Goal: Task Accomplishment & Management: Complete application form

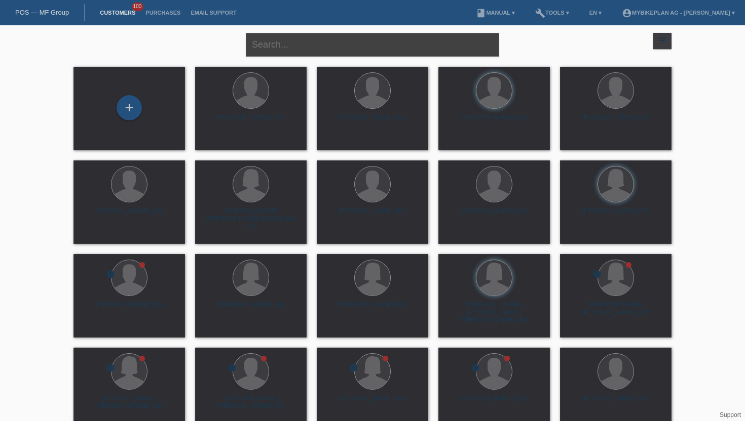
click at [348, 45] on input "text" at bounding box center [372, 45] width 253 height 24
type input "imamovic"
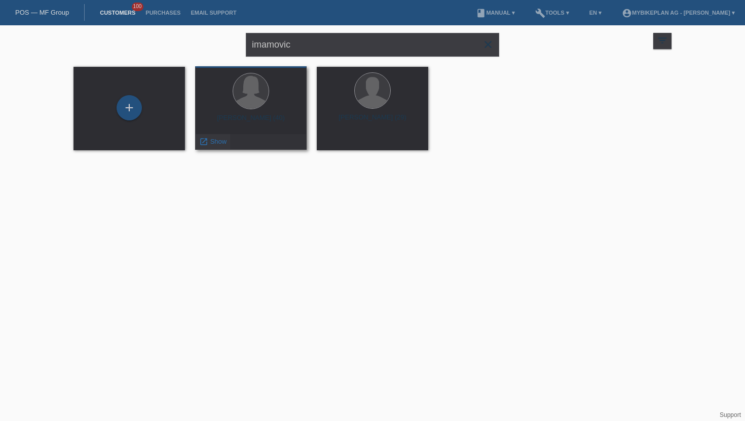
click at [219, 143] on span "Show" at bounding box center [218, 142] width 17 height 8
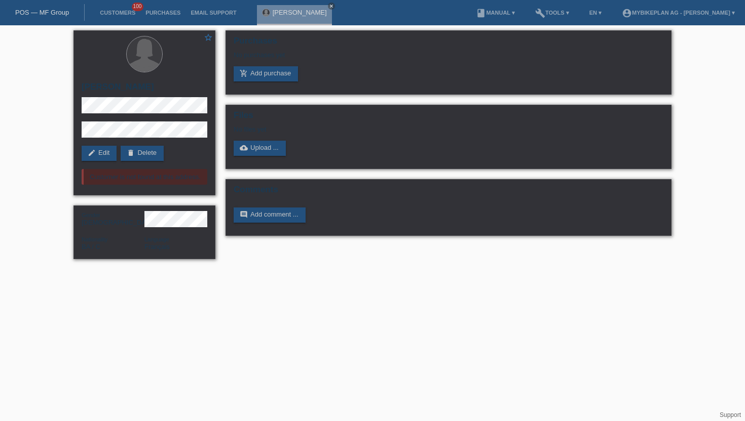
click at [120, 17] on li "Customers 100" at bounding box center [118, 13] width 46 height 26
click at [122, 16] on link "Customers" at bounding box center [118, 13] width 46 height 6
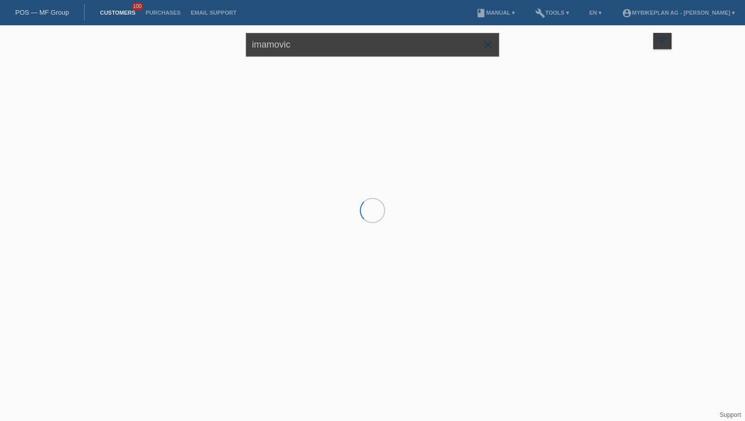
click at [315, 47] on input "imamovic" at bounding box center [372, 45] width 253 height 24
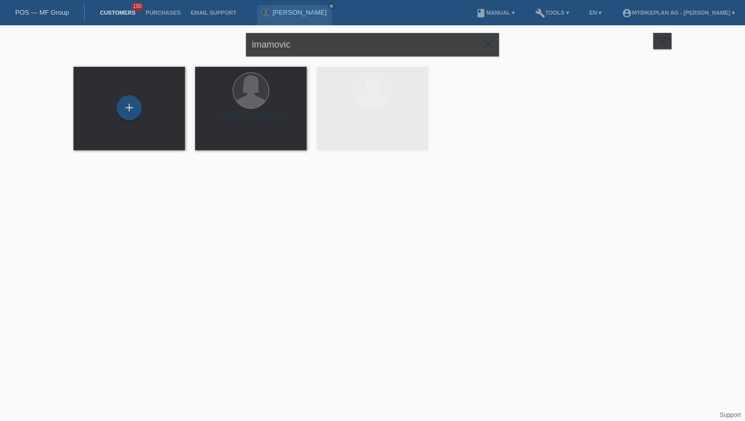
click at [315, 47] on input "imamovic" at bounding box center [372, 45] width 253 height 24
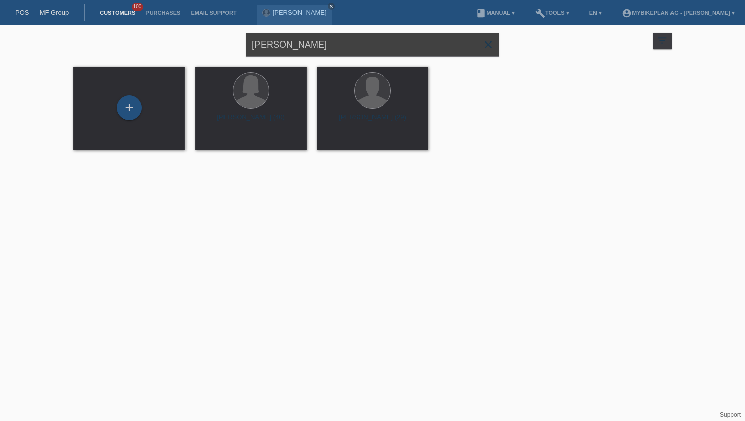
type input "patrik shkoreti"
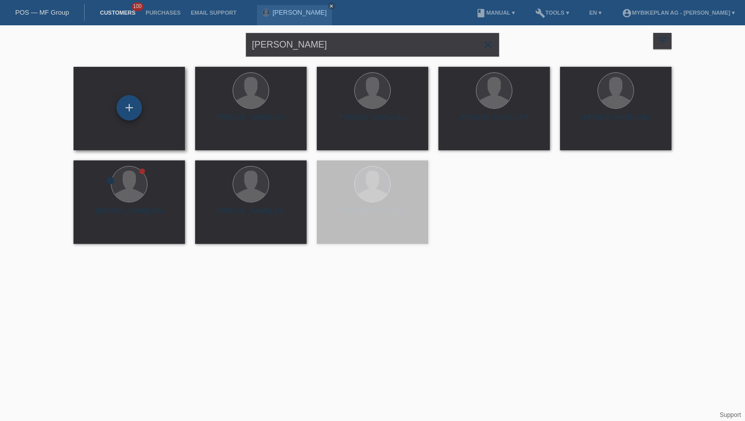
click at [130, 109] on div "+" at bounding box center [129, 107] width 25 height 25
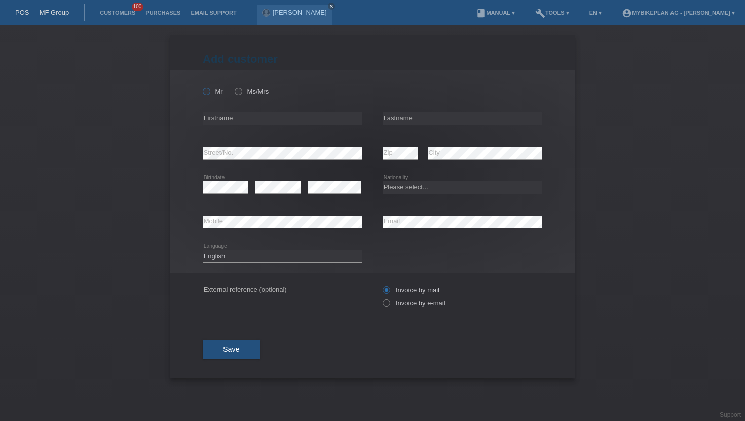
click at [201, 86] on icon at bounding box center [201, 86] width 0 height 0
click at [208, 92] on input "Mr" at bounding box center [206, 91] width 7 height 7
radio input "true"
click at [289, 123] on input "text" at bounding box center [283, 118] width 160 height 13
type input "Patrik"
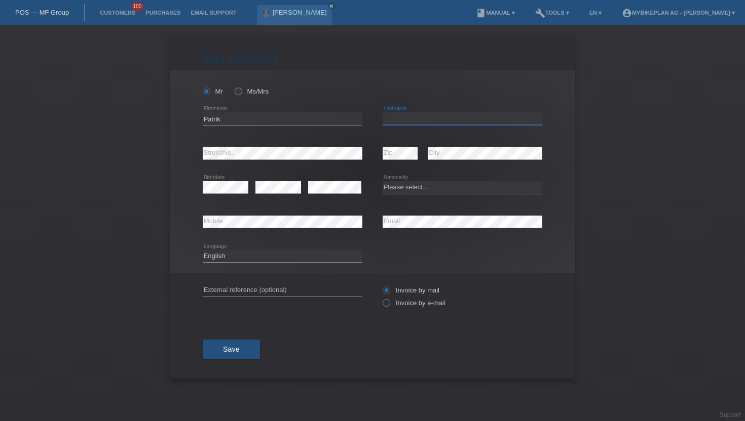
click at [395, 120] on input "text" at bounding box center [462, 118] width 160 height 13
type input "Shkoreti"
click at [403, 185] on select "Please select... Switzerland Austria Germany Liechtenstein ------------ Afghani…" at bounding box center [462, 187] width 160 height 12
select select "CH"
click at [382, 182] on select "Please select... Switzerland Austria Germany Liechtenstein ------------ Afghani…" at bounding box center [462, 187] width 160 height 12
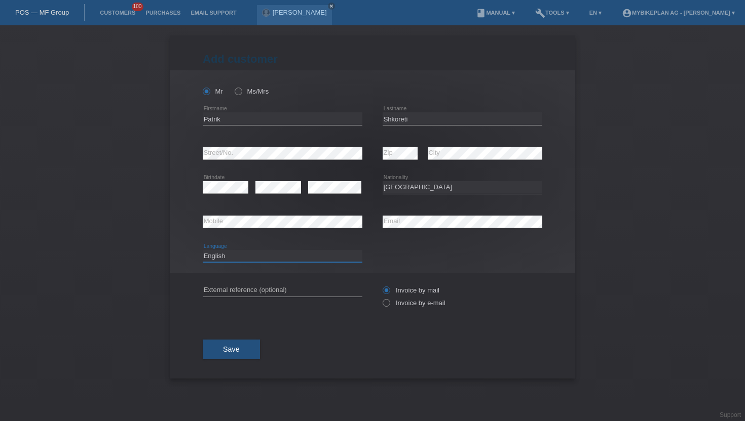
click at [304, 260] on select "Deutsch Français Italiano English" at bounding box center [283, 256] width 160 height 12
select select "de"
click at [203, 250] on select "Deutsch Français Italiano English" at bounding box center [283, 256] width 160 height 12
click at [414, 305] on label "Invoice by e-mail" at bounding box center [413, 303] width 63 height 8
click at [389, 305] on input "Invoice by e-mail" at bounding box center [385, 305] width 7 height 13
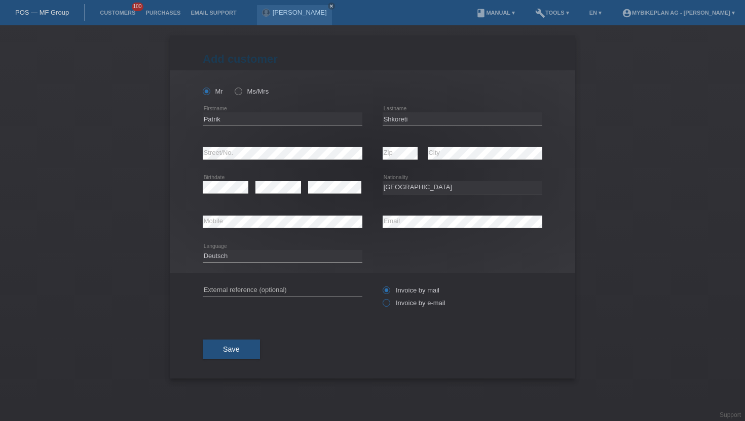
radio input "true"
click at [220, 350] on button "Save" at bounding box center [231, 349] width 57 height 19
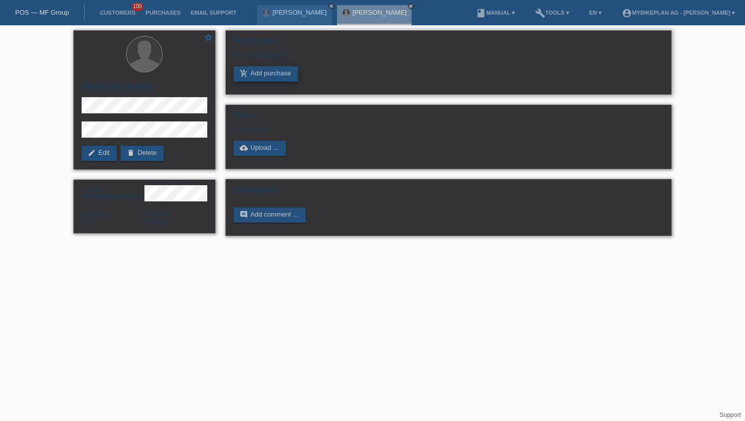
click at [288, 73] on link "add_shopping_cart Add purchase" at bounding box center [266, 73] width 64 height 15
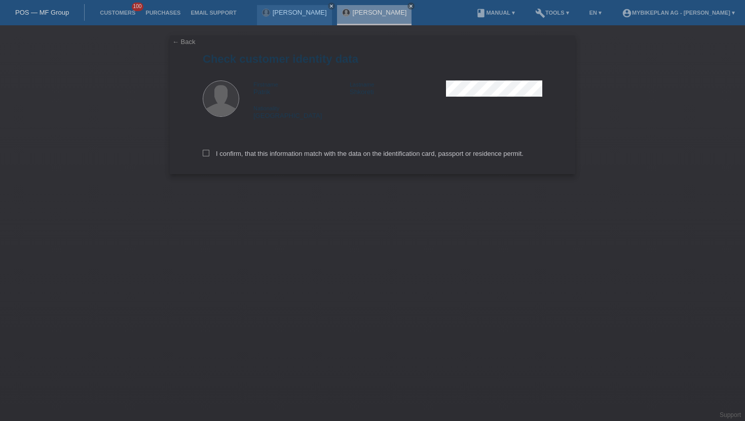
click at [228, 149] on div "I confirm, that this information match with the data on the identification card…" at bounding box center [372, 152] width 339 height 45
click at [219, 153] on label "I confirm, that this information match with the data on the identification card…" at bounding box center [363, 154] width 321 height 8
click at [209, 153] on input "I confirm, that this information match with the data on the identification card…" at bounding box center [206, 153] width 7 height 7
checkbox input "true"
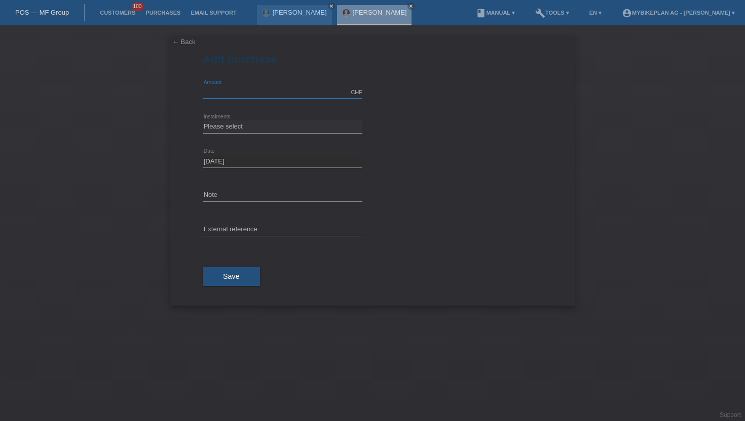
click at [244, 97] on input "text" at bounding box center [283, 92] width 160 height 13
type input "2936.52"
click at [212, 127] on select "Please select 6 instalments 12 instalments 18 instalments 24 instalments 36 ins…" at bounding box center [283, 127] width 160 height 12
select select "488"
click at [203, 121] on select "Please select 6 instalments 12 instalments 18 instalments 24 instalments 36 ins…" at bounding box center [283, 127] width 160 height 12
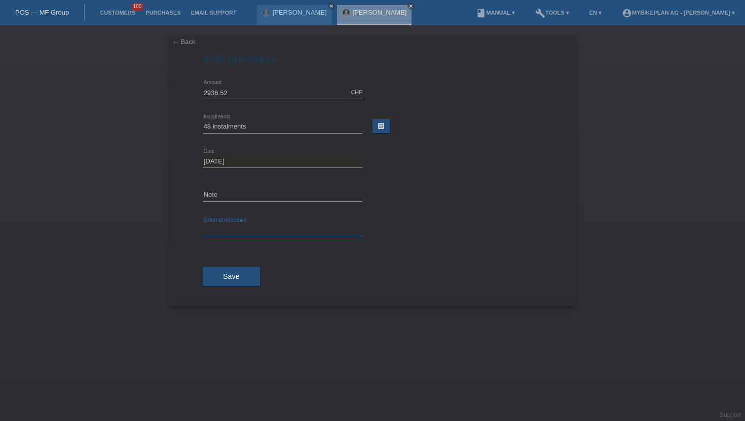
click at [228, 225] on input "text" at bounding box center [283, 230] width 160 height 13
paste input "44848496489"
type input "44848496489"
click at [216, 280] on button "Save" at bounding box center [231, 276] width 57 height 19
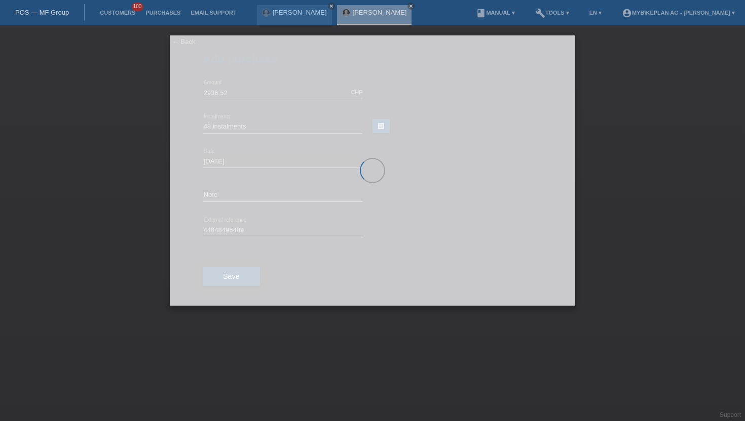
click at [216, 280] on div at bounding box center [372, 170] width 405 height 271
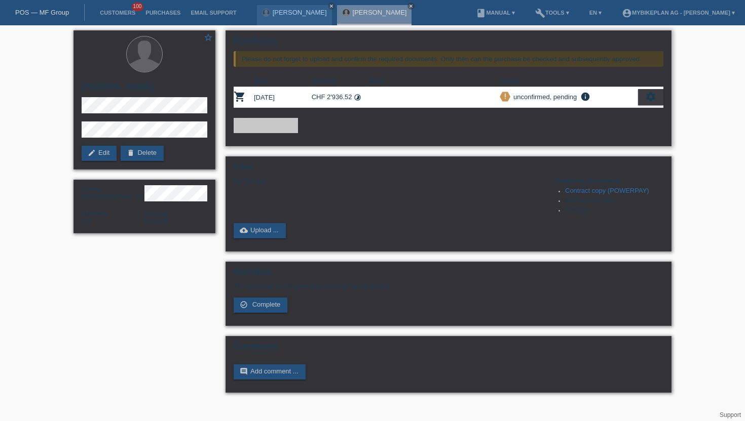
click at [648, 97] on icon "settings" at bounding box center [650, 96] width 11 height 11
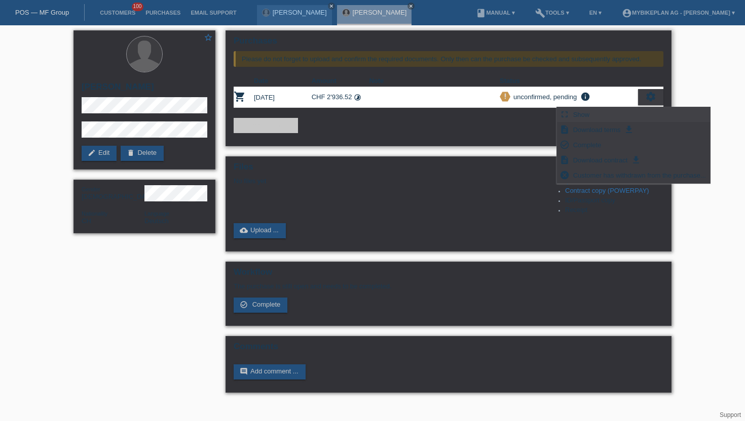
click at [600, 110] on div "fullscreen Show" at bounding box center [633, 114] width 153 height 15
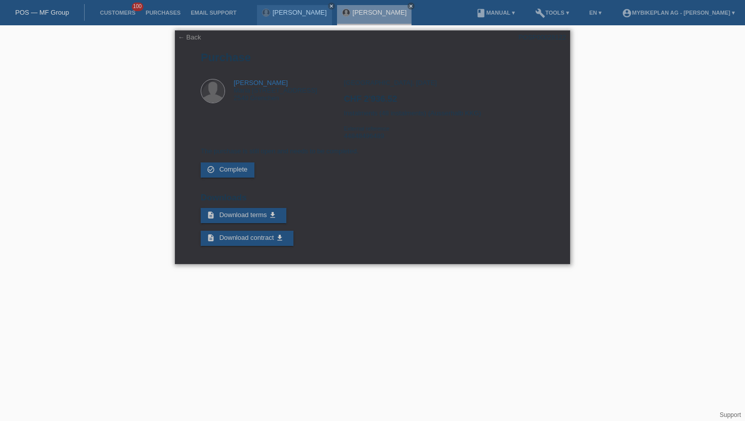
click at [555, 38] on div "POSP00028122" at bounding box center [542, 37] width 48 height 8
copy div "POSP00028122"
click at [119, 19] on li "Customers 100" at bounding box center [118, 13] width 46 height 26
click at [120, 10] on link "Customers" at bounding box center [118, 13] width 46 height 6
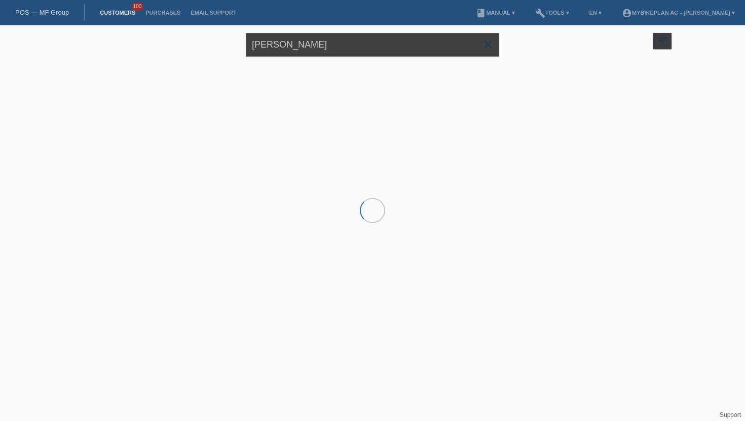
click at [275, 52] on input "[PERSON_NAME]" at bounding box center [372, 45] width 253 height 24
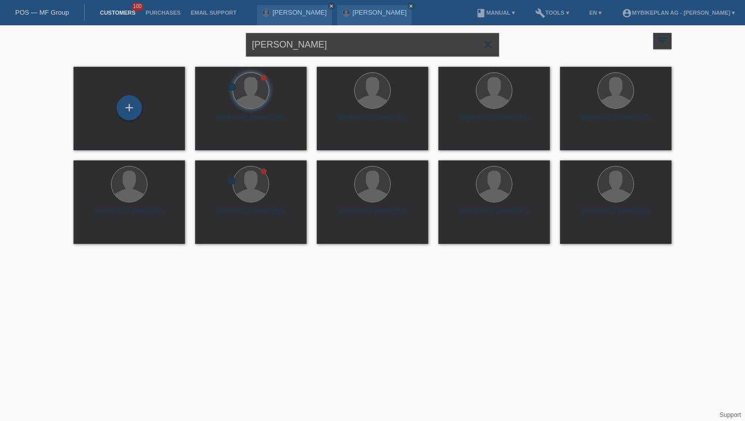
type input "[PERSON_NAME]"
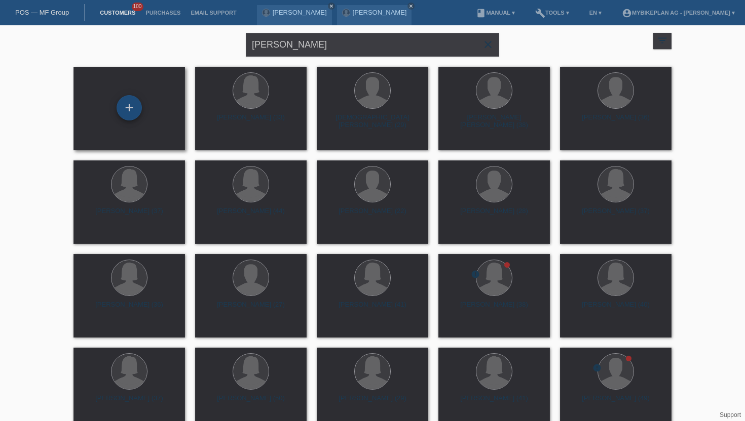
click at [130, 112] on div "+" at bounding box center [129, 107] width 25 height 25
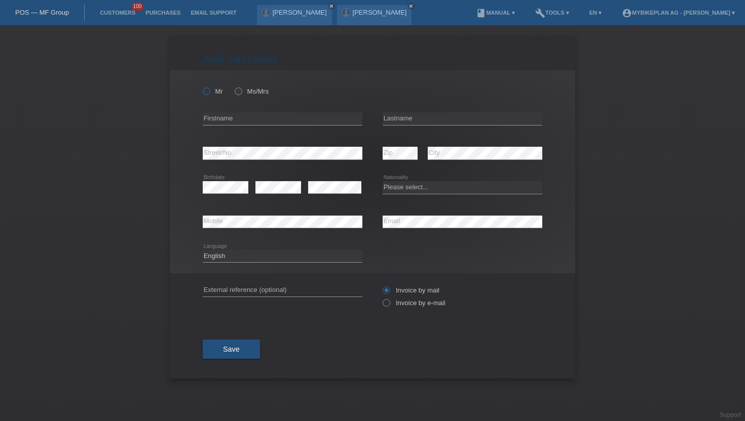
click at [210, 94] on label "Mr" at bounding box center [213, 92] width 20 height 8
click at [209, 94] on input "Mr" at bounding box center [206, 91] width 7 height 7
radio input "true"
click at [321, 117] on input "text" at bounding box center [283, 118] width 160 height 13
click at [221, 119] on input "Ramoón" at bounding box center [283, 118] width 160 height 13
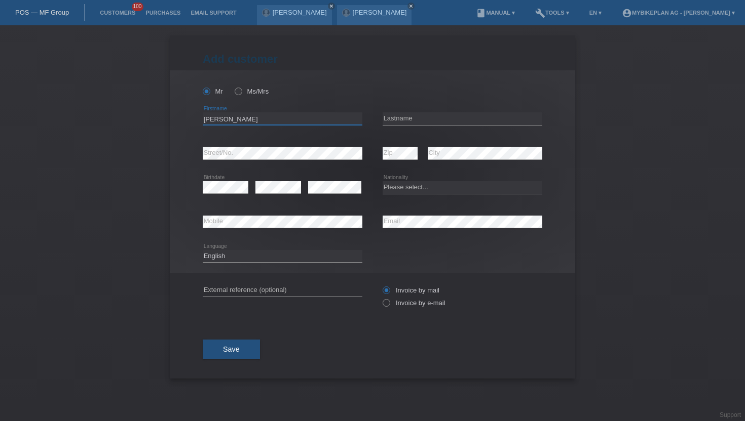
type input "[PERSON_NAME]"
click at [428, 115] on input "text" at bounding box center [462, 118] width 160 height 13
type input "Gutiérrez Catalano"
click at [417, 188] on select "Please select... Switzerland Austria Germany Liechtenstein ------------ Afghani…" at bounding box center [462, 187] width 160 height 12
click at [398, 191] on select "Please select... Switzerland Austria Germany Liechtenstein ------------ Afghani…" at bounding box center [462, 187] width 160 height 12
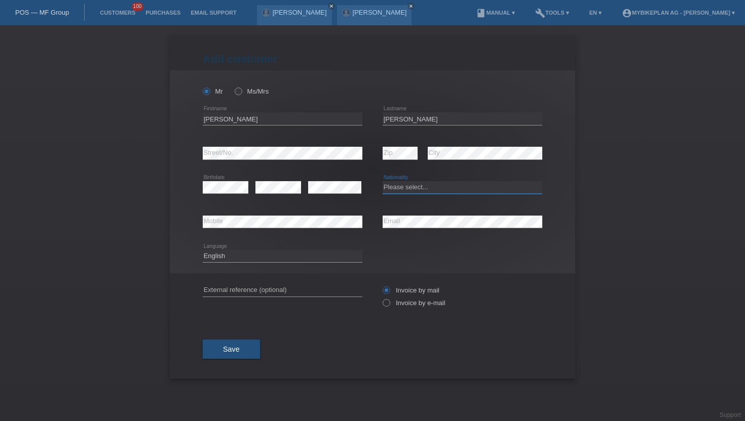
select select "ES"
click at [382, 182] on select "Please select... Switzerland Austria Germany Liechtenstein ------------ Afghani…" at bounding box center [462, 187] width 160 height 12
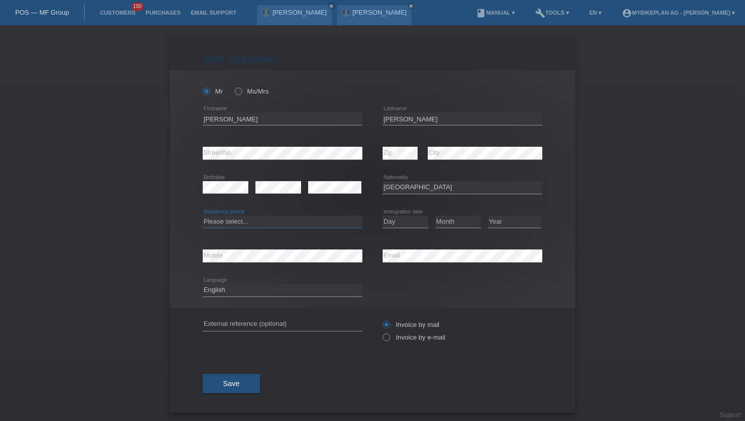
click at [222, 221] on select "Please select... C B B - Refugee status Other" at bounding box center [283, 222] width 160 height 12
select select "C"
click at [203, 216] on select "Please select... C B B - Refugee status Other" at bounding box center [283, 222] width 160 height 12
click at [391, 221] on select "Day 01 02 03 04 05 06 07 08 09 10 11" at bounding box center [405, 222] width 46 height 12
select select "05"
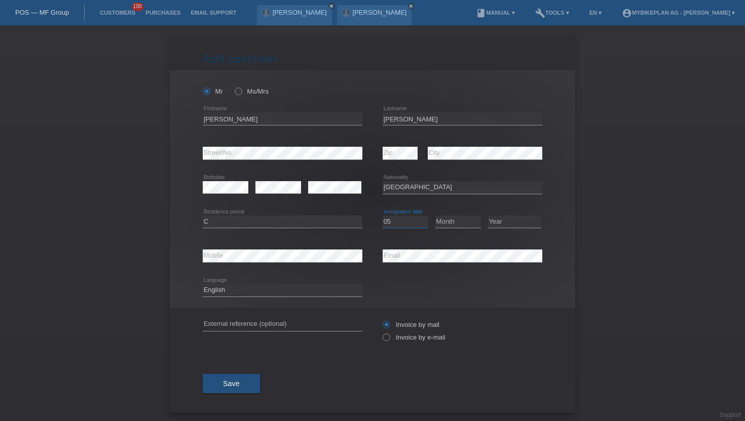
click at [382, 216] on select "Day 01 02 03 04 05 06 07 08 09 10 11" at bounding box center [405, 222] width 46 height 12
click at [447, 218] on select "Month 01 02 03 04 05 06 07 08 09 10 11" at bounding box center [458, 222] width 46 height 12
select select "04"
click at [435, 216] on select "Month 01 02 03 04 05 06 07 08 09 10 11" at bounding box center [458, 222] width 46 height 12
click at [509, 222] on select "Year 2025 2024 2023 2022 2021 2020 2019 2018 2017 2016 2015 2014 2013 2012 2011…" at bounding box center [514, 222] width 53 height 12
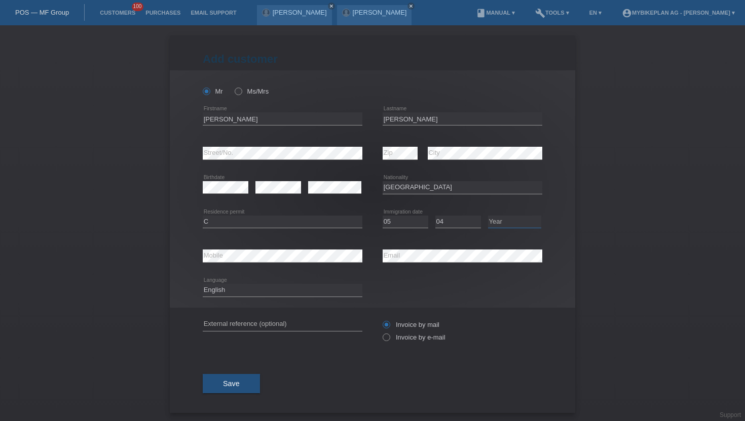
select select "1995"
click at [488, 216] on select "Year 2025 2024 2023 2022 2021 2020 2019 2018 2017 2016 2015 2014 2013 2012 2011…" at bounding box center [514, 222] width 53 height 12
click at [264, 288] on select "Deutsch Français Italiano English" at bounding box center [283, 290] width 160 height 12
select select "de"
click at [203, 285] on select "Deutsch Français Italiano English" at bounding box center [283, 290] width 160 height 12
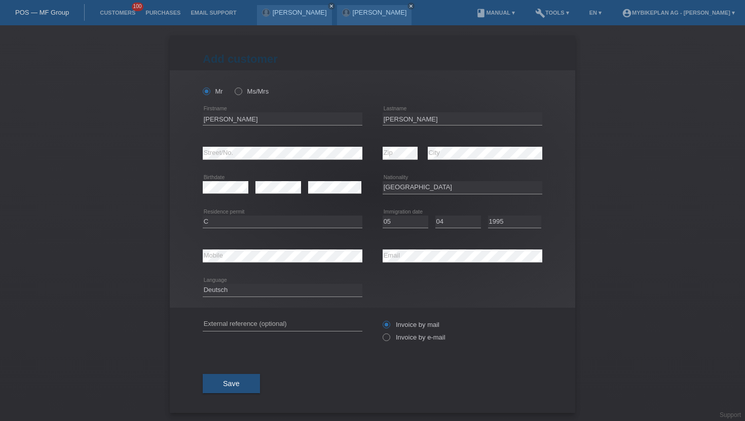
click at [424, 343] on div "Invoice by mail Invoice by e-mail" at bounding box center [462, 331] width 160 height 25
click at [414, 338] on label "Invoice by e-mail" at bounding box center [413, 338] width 63 height 8
click at [389, 338] on input "Invoice by e-mail" at bounding box center [385, 340] width 7 height 13
radio input "true"
click at [236, 391] on button "Save" at bounding box center [231, 383] width 57 height 19
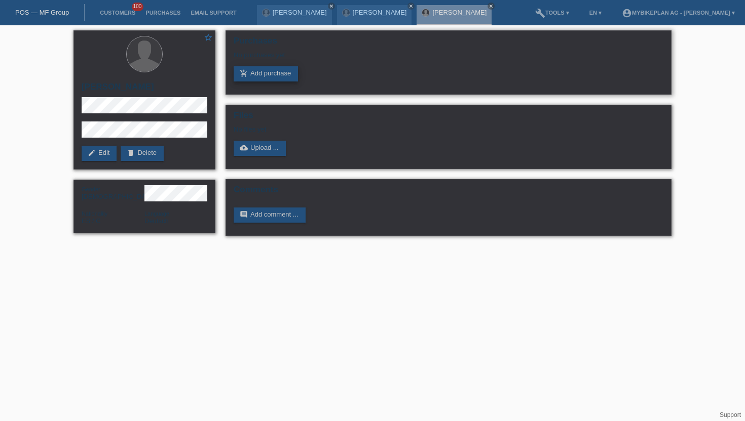
click at [284, 71] on link "add_shopping_cart Add purchase" at bounding box center [266, 73] width 64 height 15
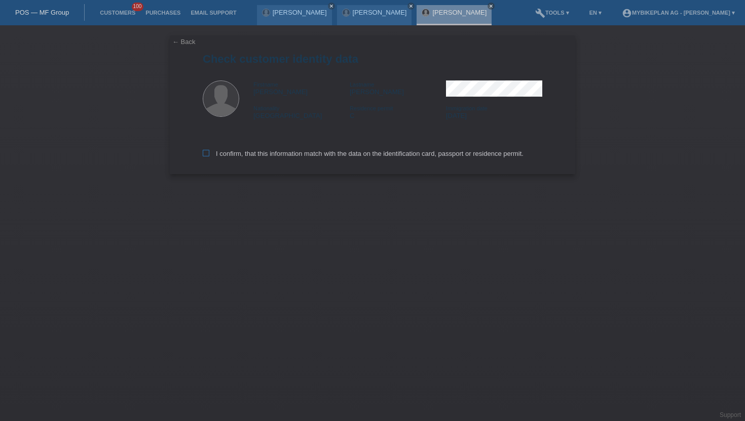
click at [279, 158] on label "I confirm, that this information match with the data on the identification card…" at bounding box center [363, 154] width 321 height 8
click at [209, 157] on input "I confirm, that this information match with the data on the identification card…" at bounding box center [206, 153] width 7 height 7
checkbox input "true"
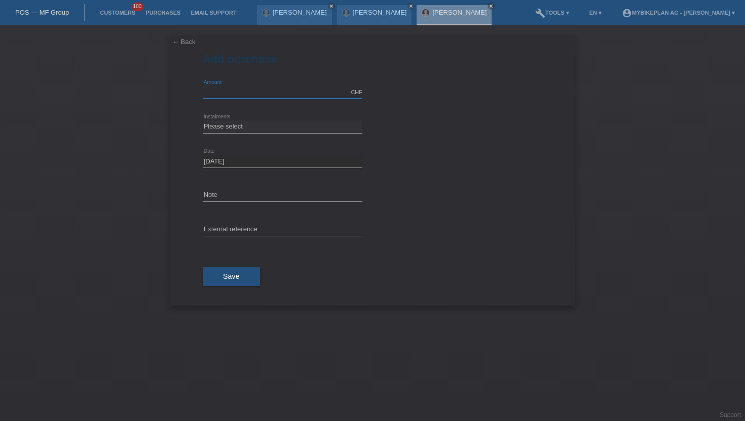
click at [235, 97] on input "text" at bounding box center [283, 92] width 160 height 13
click at [235, 94] on input "6901.70" at bounding box center [283, 92] width 160 height 13
type input "6901.79"
click at [219, 131] on select "Please select 6 instalments 12 instalments 18 instalments 24 instalments 36 ins…" at bounding box center [283, 127] width 160 height 12
select select "487"
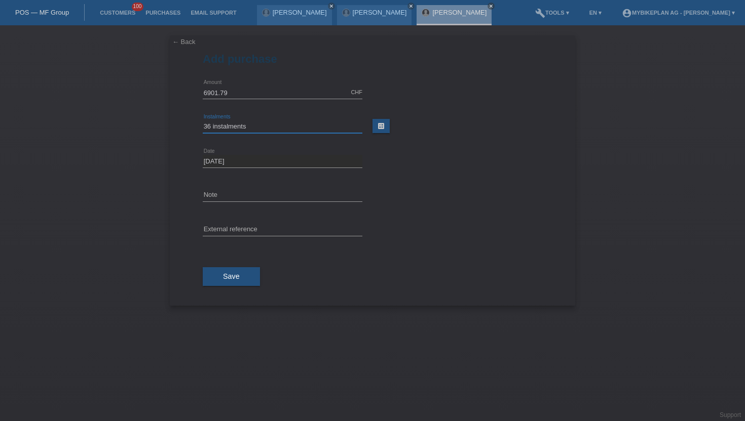
click at [203, 121] on select "Please select 6 instalments 12 instalments 18 instalments 24 instalments 36 ins…" at bounding box center [283, 127] width 160 height 12
click at [238, 224] on input "text" at bounding box center [283, 230] width 160 height 13
paste input "44865194548"
type input "44865194548"
click at [241, 291] on div "Save" at bounding box center [372, 277] width 339 height 59
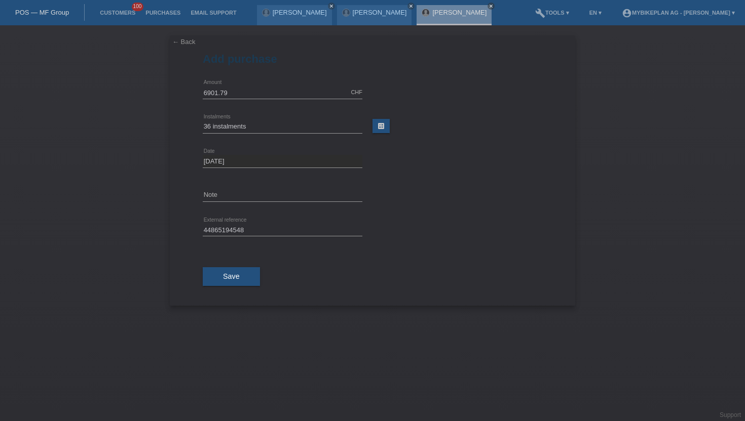
click at [245, 286] on div "Save" at bounding box center [372, 277] width 339 height 59
click at [247, 281] on button "Save" at bounding box center [231, 276] width 57 height 19
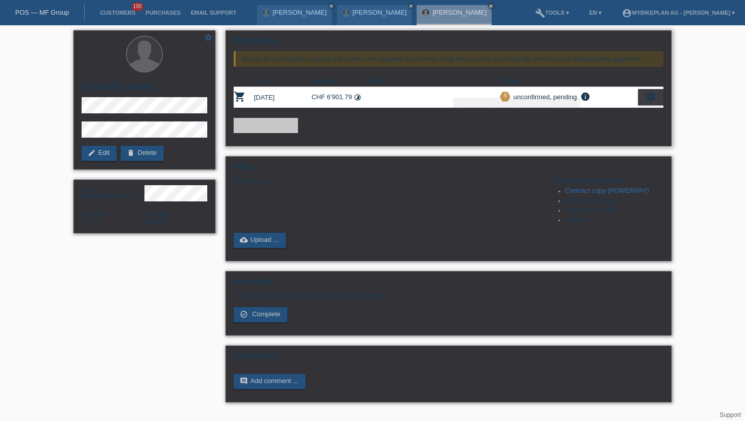
click at [654, 100] on icon "settings" at bounding box center [650, 96] width 11 height 11
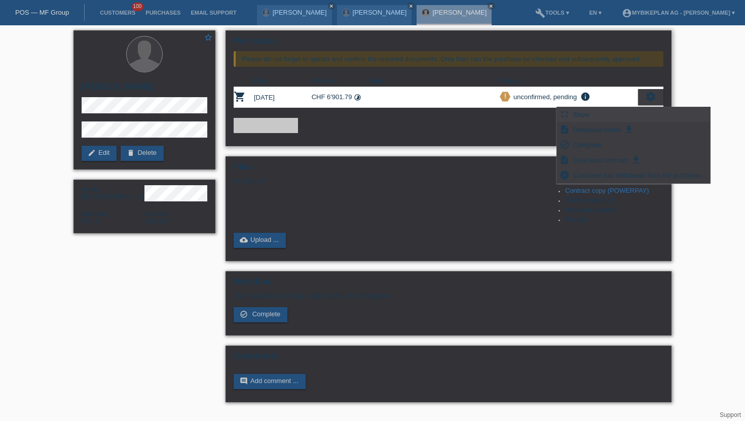
click at [586, 119] on span "Show" at bounding box center [581, 114] width 20 height 12
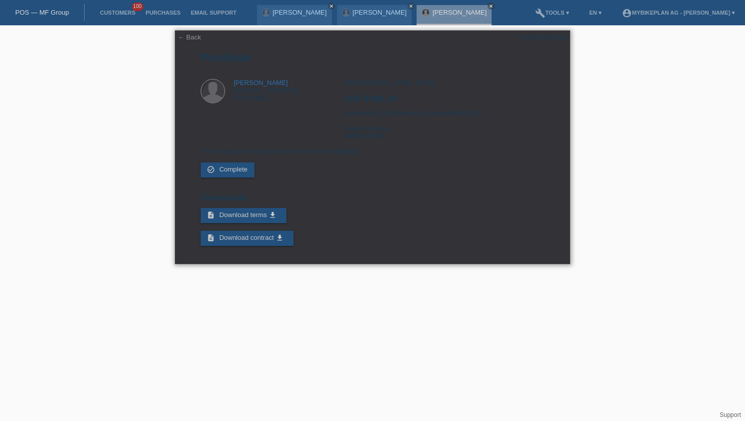
click at [550, 35] on div "POSP00028123" at bounding box center [542, 37] width 48 height 8
copy div "POSP00028123"
click at [124, 18] on li "Customers 100" at bounding box center [118, 13] width 46 height 26
click at [122, 8] on li "Customers 100" at bounding box center [118, 13] width 46 height 26
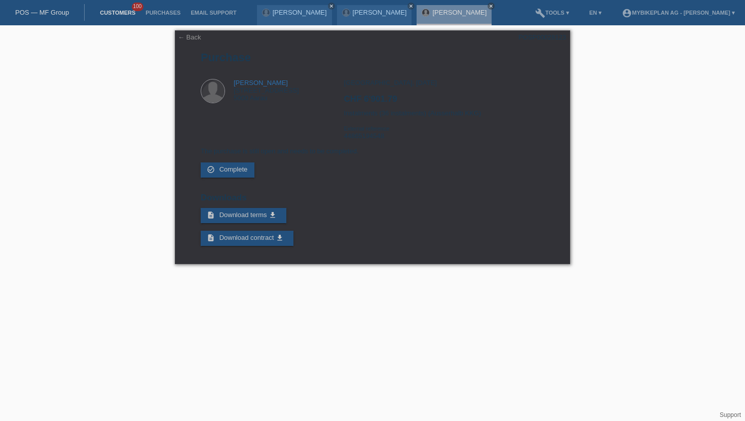
click at [120, 14] on link "Customers" at bounding box center [118, 13] width 46 height 6
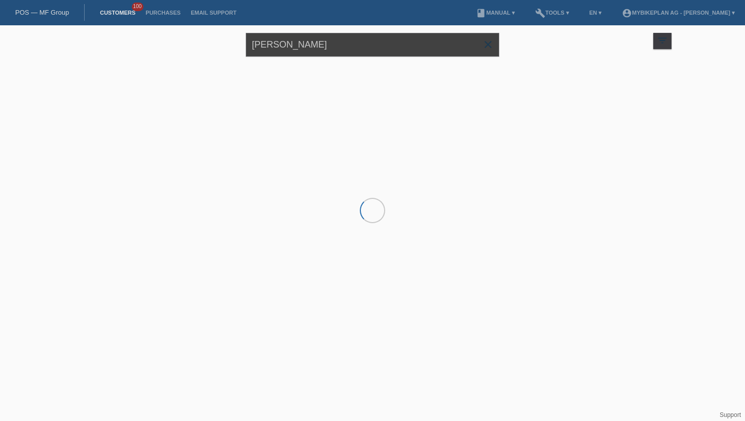
click at [287, 51] on input "[PERSON_NAME]" at bounding box center [372, 45] width 253 height 24
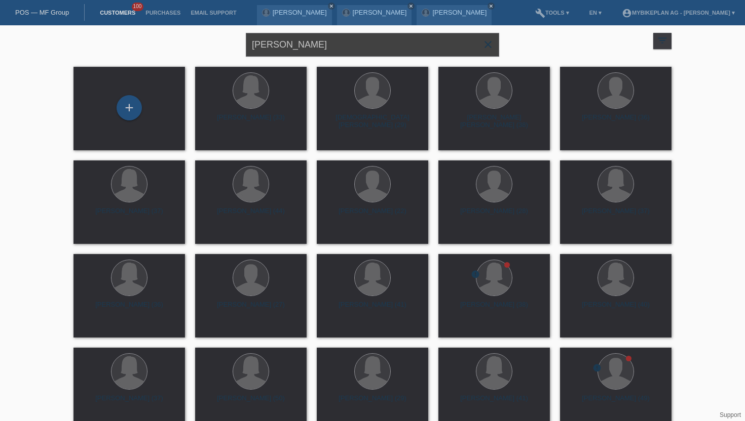
type input "[PERSON_NAME]"
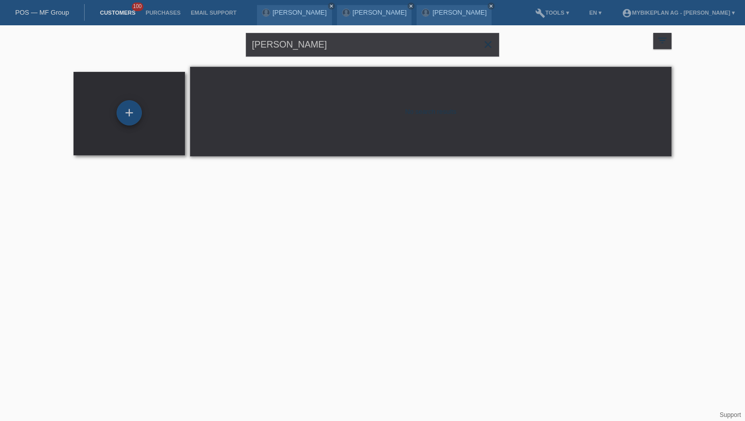
click at [122, 107] on div "+" at bounding box center [129, 112] width 25 height 25
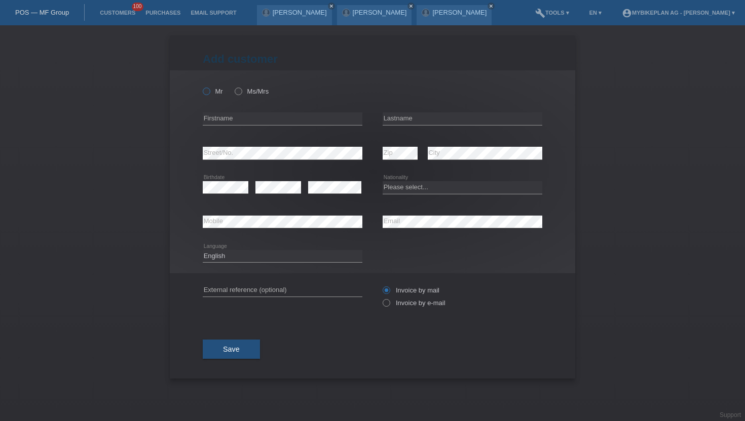
click at [201, 86] on icon at bounding box center [201, 86] width 0 height 0
click at [209, 92] on input "Mr" at bounding box center [206, 91] width 7 height 7
radio input "true"
click at [227, 119] on input "text" at bounding box center [283, 118] width 160 height 13
type input "[PERSON_NAME]"
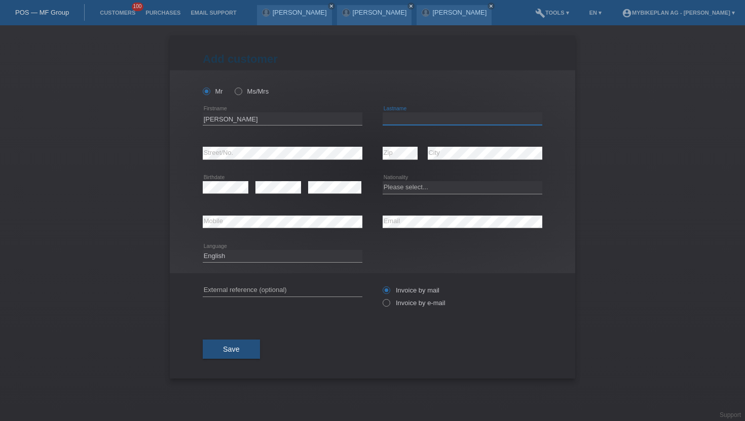
click at [388, 117] on input "text" at bounding box center [462, 118] width 160 height 13
type input "[PERSON_NAME]"
click at [390, 191] on select "Please select... Switzerland Austria Germany Liechtenstein ------------ Afghani…" at bounding box center [462, 187] width 160 height 12
select select "CH"
click at [382, 182] on select "Please select... Switzerland Austria Germany Liechtenstein ------------ Afghani…" at bounding box center [462, 187] width 160 height 12
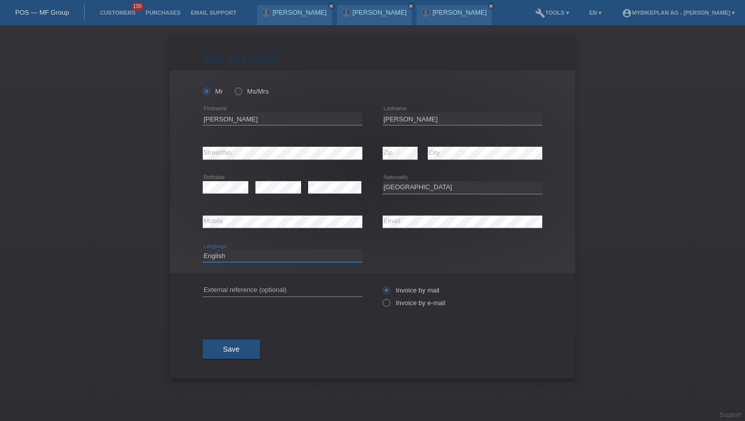
click at [268, 254] on select "Deutsch Français Italiano English" at bounding box center [283, 256] width 160 height 12
select select "de"
click at [203, 250] on select "Deutsch Français Italiano English" at bounding box center [283, 256] width 160 height 12
click at [409, 307] on label "Invoice by e-mail" at bounding box center [413, 303] width 63 height 8
click at [389, 307] on input "Invoice by e-mail" at bounding box center [385, 305] width 7 height 13
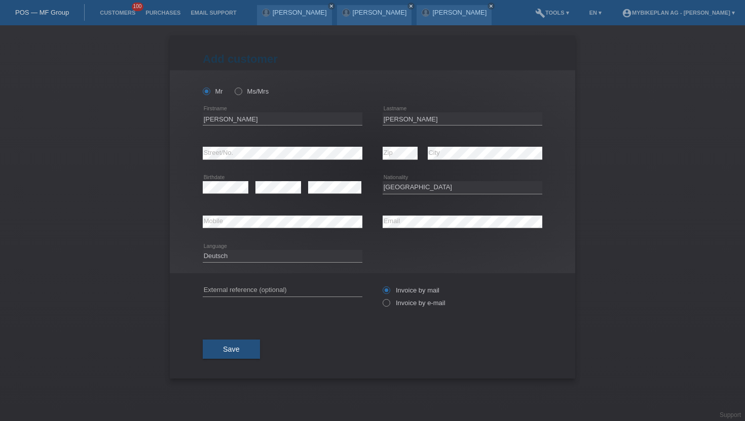
radio input "true"
click at [258, 356] on button "Save" at bounding box center [231, 349] width 57 height 19
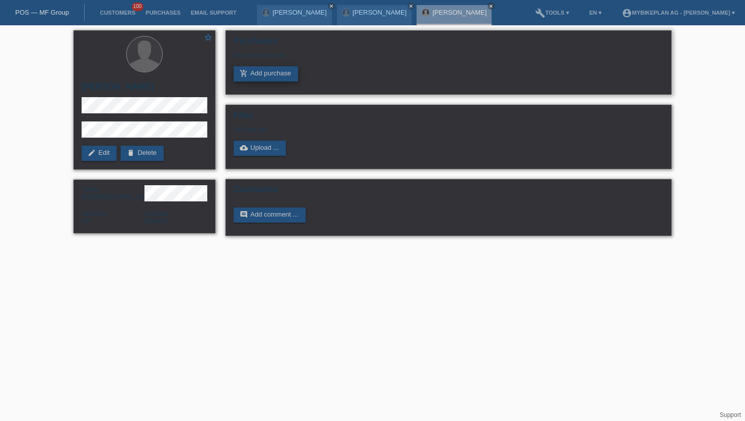
click at [264, 68] on link "add_shopping_cart Add purchase" at bounding box center [266, 73] width 64 height 15
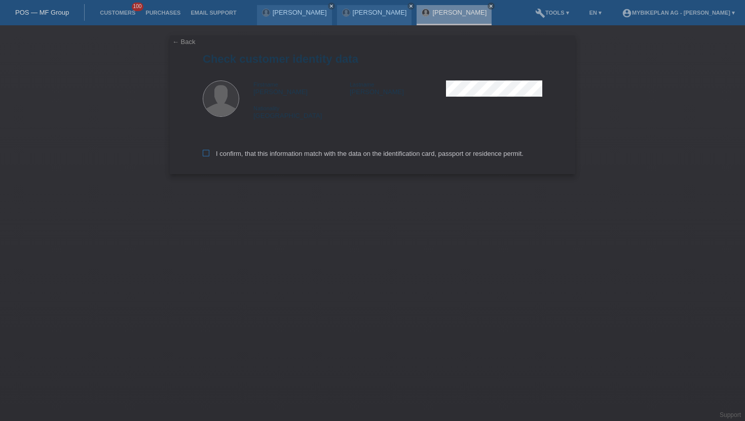
click at [244, 151] on label "I confirm, that this information match with the data on the identification card…" at bounding box center [363, 154] width 321 height 8
click at [209, 151] on input "I confirm, that this information match with the data on the identification card…" at bounding box center [206, 153] width 7 height 7
checkbox input "true"
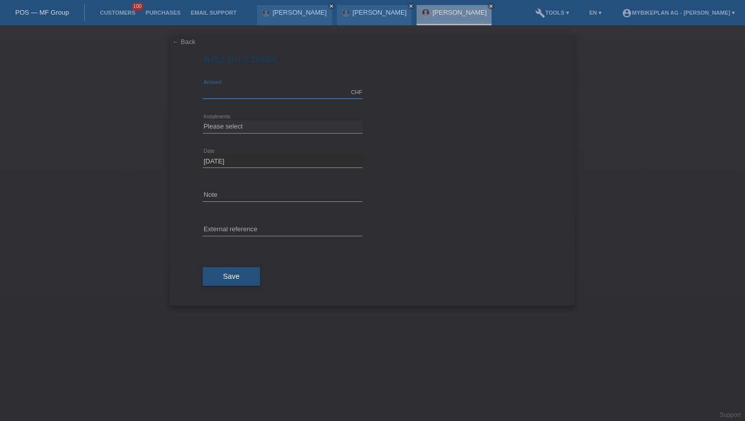
click at [249, 89] on input "text" at bounding box center [283, 92] width 160 height 13
type input "6299.00"
click at [202, 121] on div "← Back Add purchase Available amount: 6299.00 CHF error Amount error Date" at bounding box center [372, 170] width 405 height 271
click at [219, 133] on icon at bounding box center [283, 133] width 160 height 1
click at [226, 123] on select "Please select 6 instalments 12 instalments 18 instalments 24 instalments 36 ins…" at bounding box center [283, 127] width 160 height 12
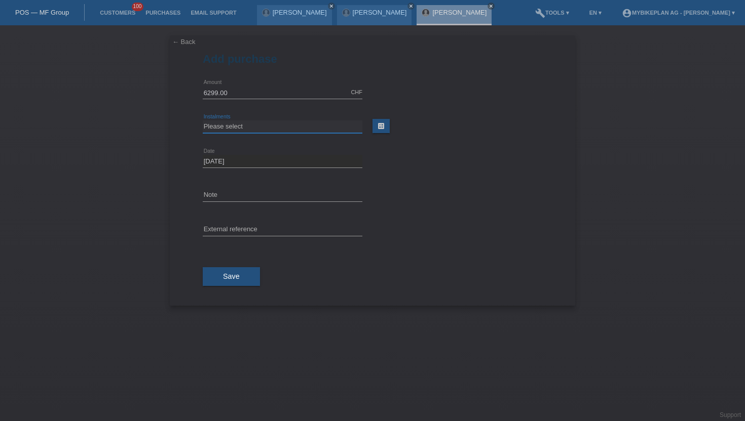
select select "487"
click at [203, 121] on select "Please select 6 instalments 12 instalments 18 instalments 24 instalments 36 ins…" at bounding box center [283, 127] width 160 height 12
click at [227, 224] on input "text" at bounding box center [283, 230] width 160 height 13
paste input "44894301749"
type input "44894301749"
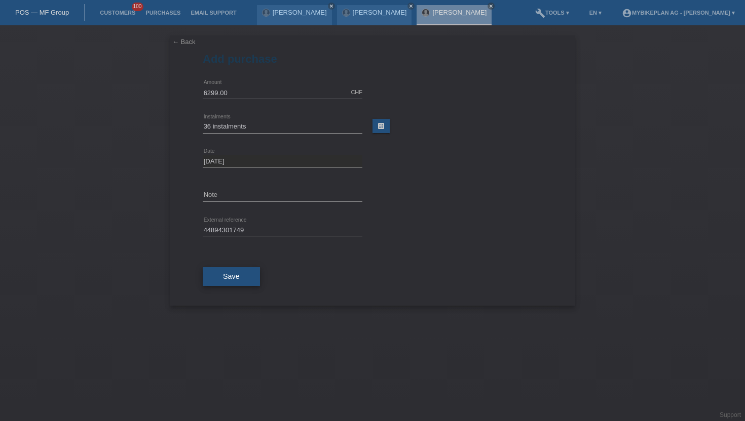
click at [247, 267] on button "Save" at bounding box center [231, 276] width 57 height 19
